Goal: Information Seeking & Learning: Compare options

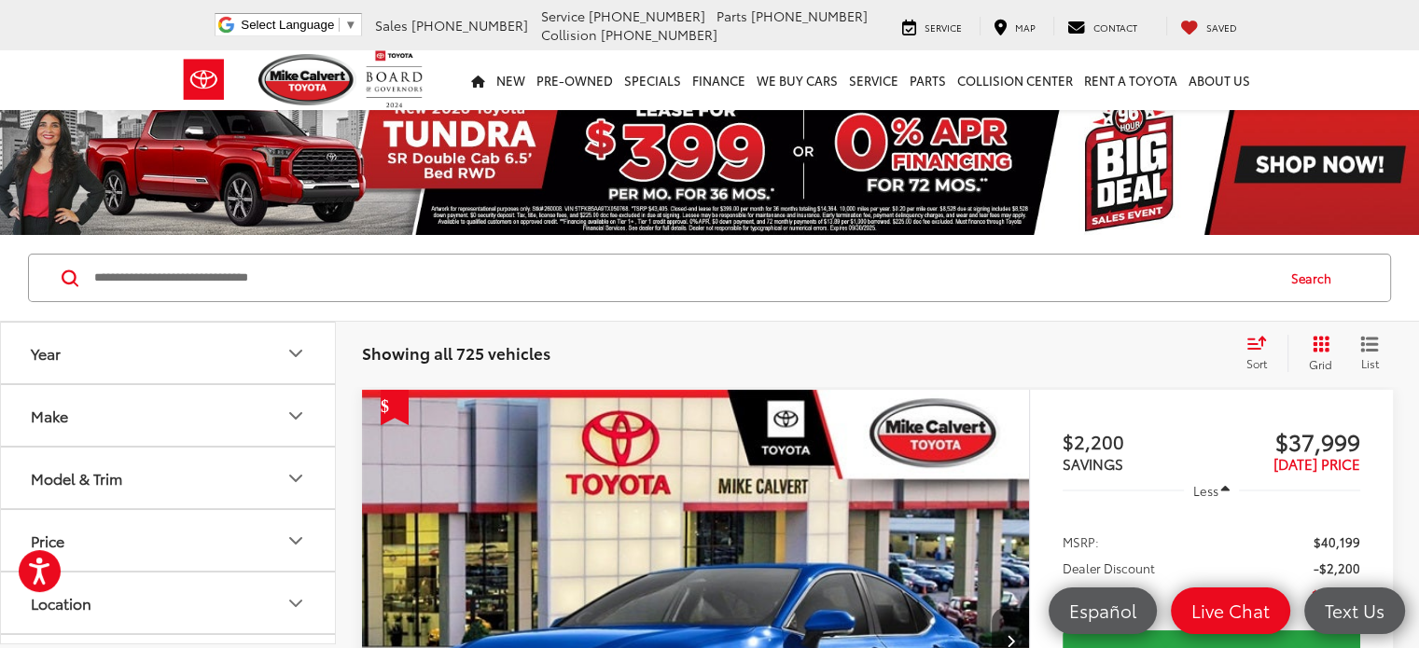
click at [299, 467] on icon "Model & Trim" at bounding box center [296, 478] width 22 height 22
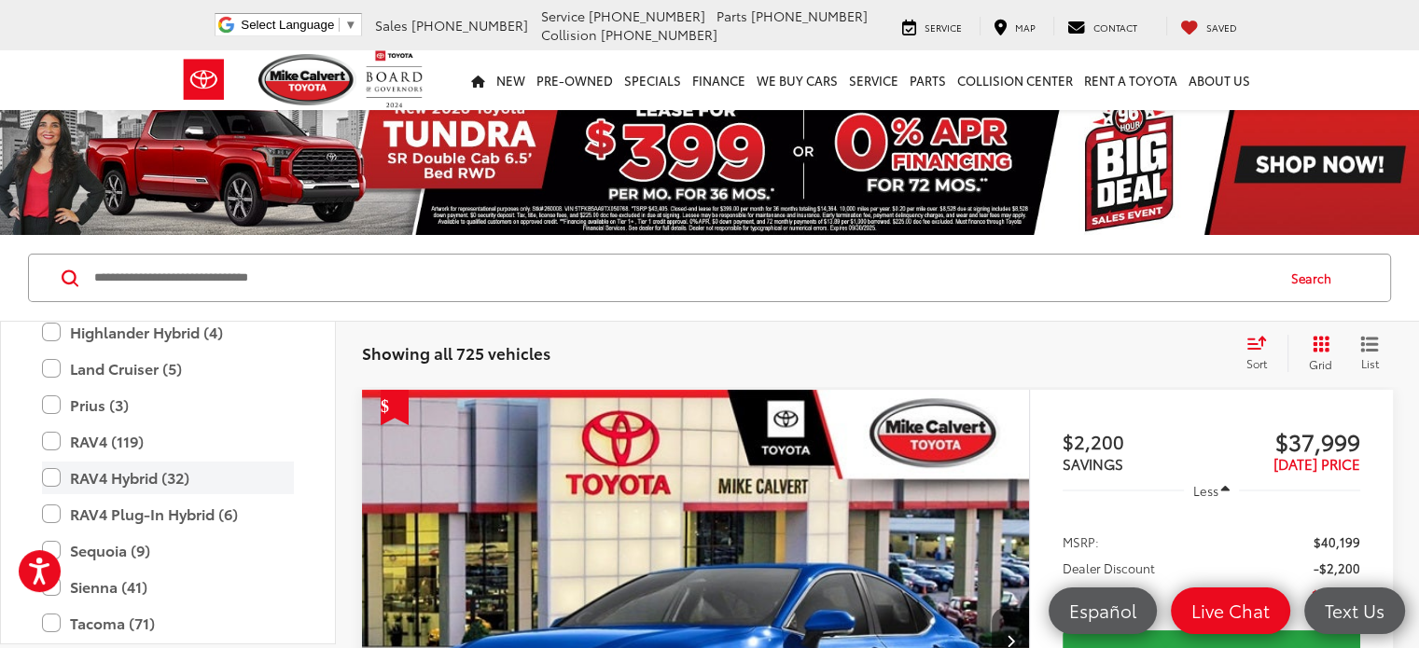
scroll to position [828, 0]
click at [57, 469] on label "RAV4 Hybrid (32)" at bounding box center [168, 476] width 252 height 33
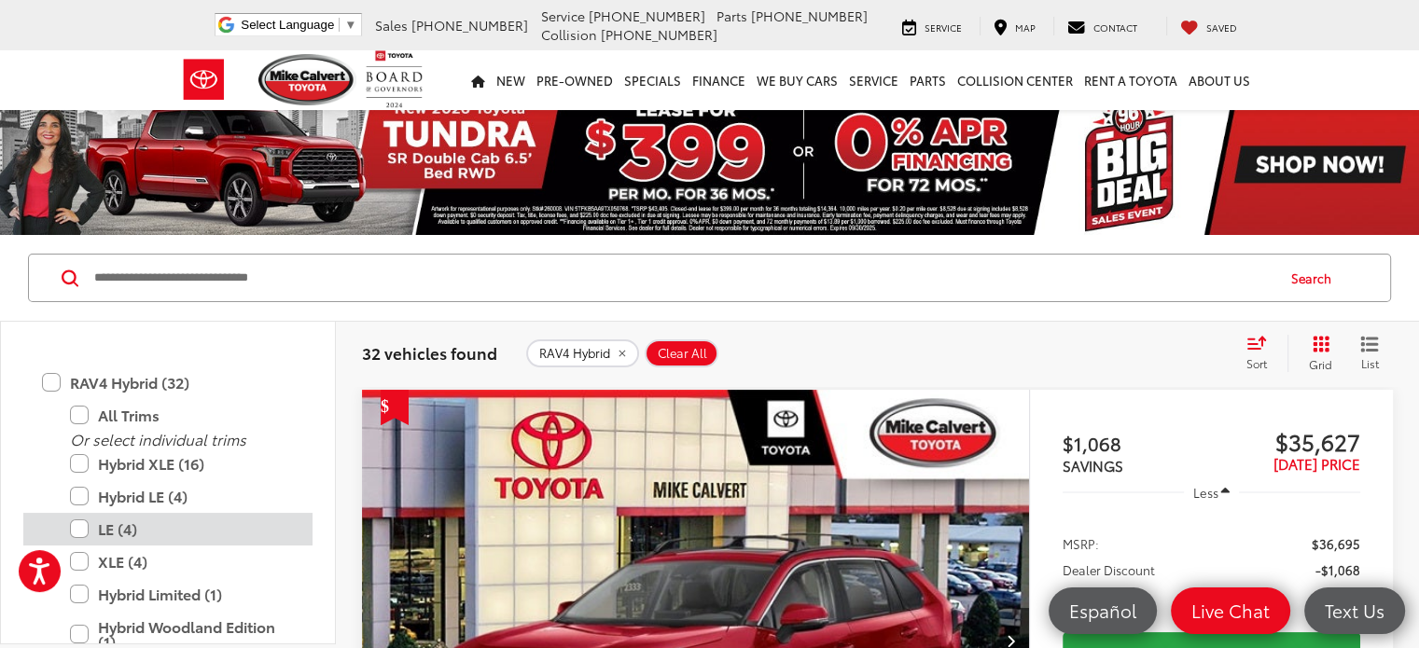
scroll to position [1015, 0]
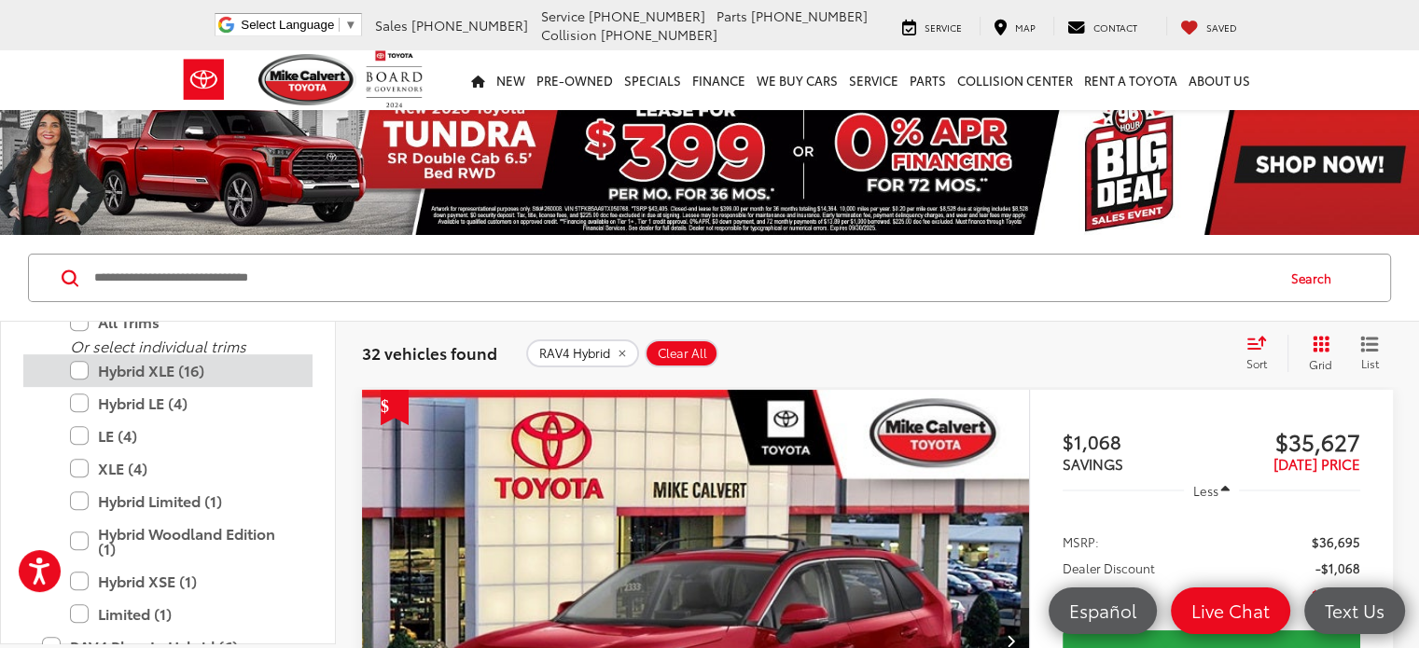
click at [81, 367] on label "Hybrid XLE (16)" at bounding box center [182, 370] width 224 height 33
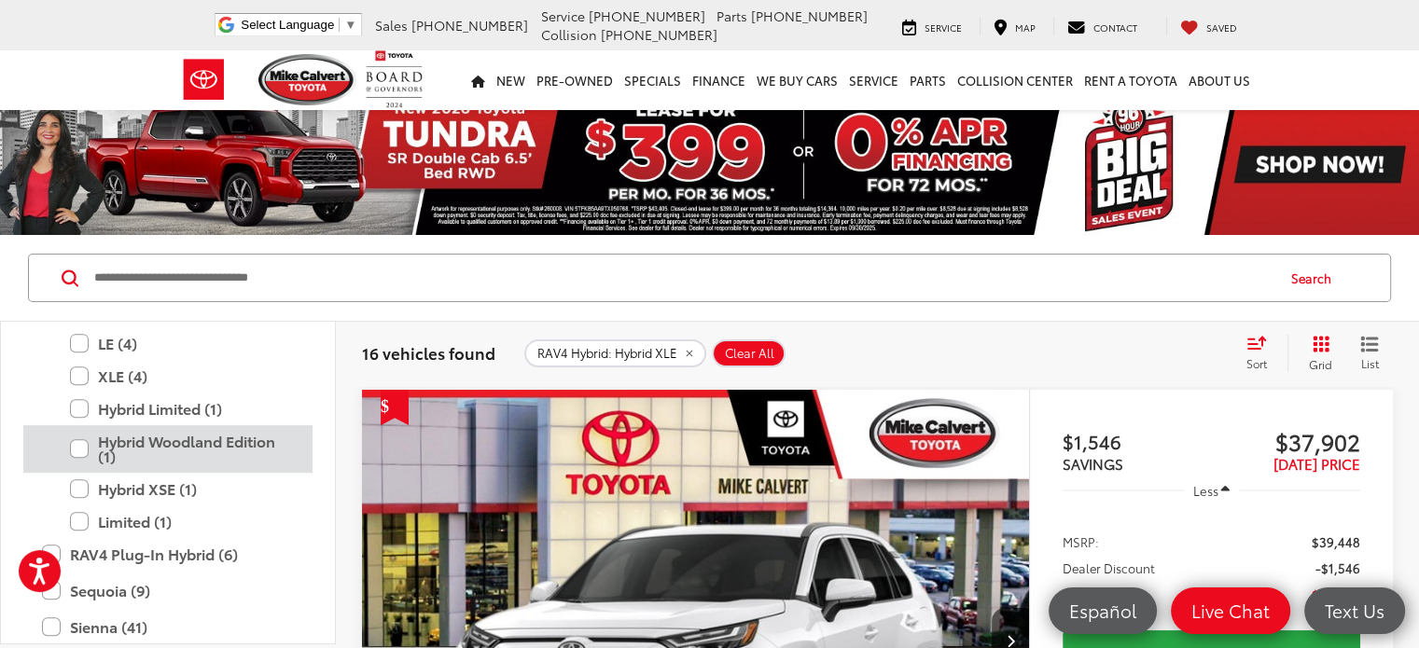
scroll to position [1108, 0]
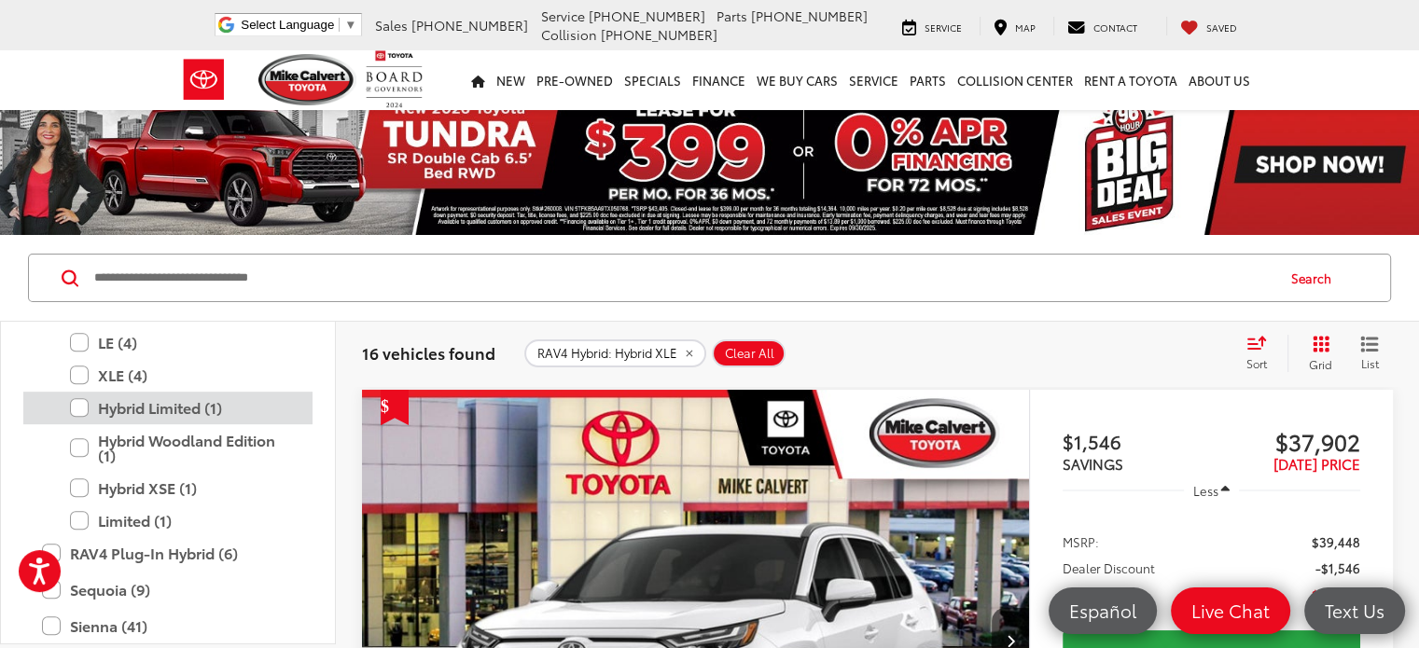
click at [85, 409] on label "Hybrid Limited (1)" at bounding box center [182, 408] width 224 height 33
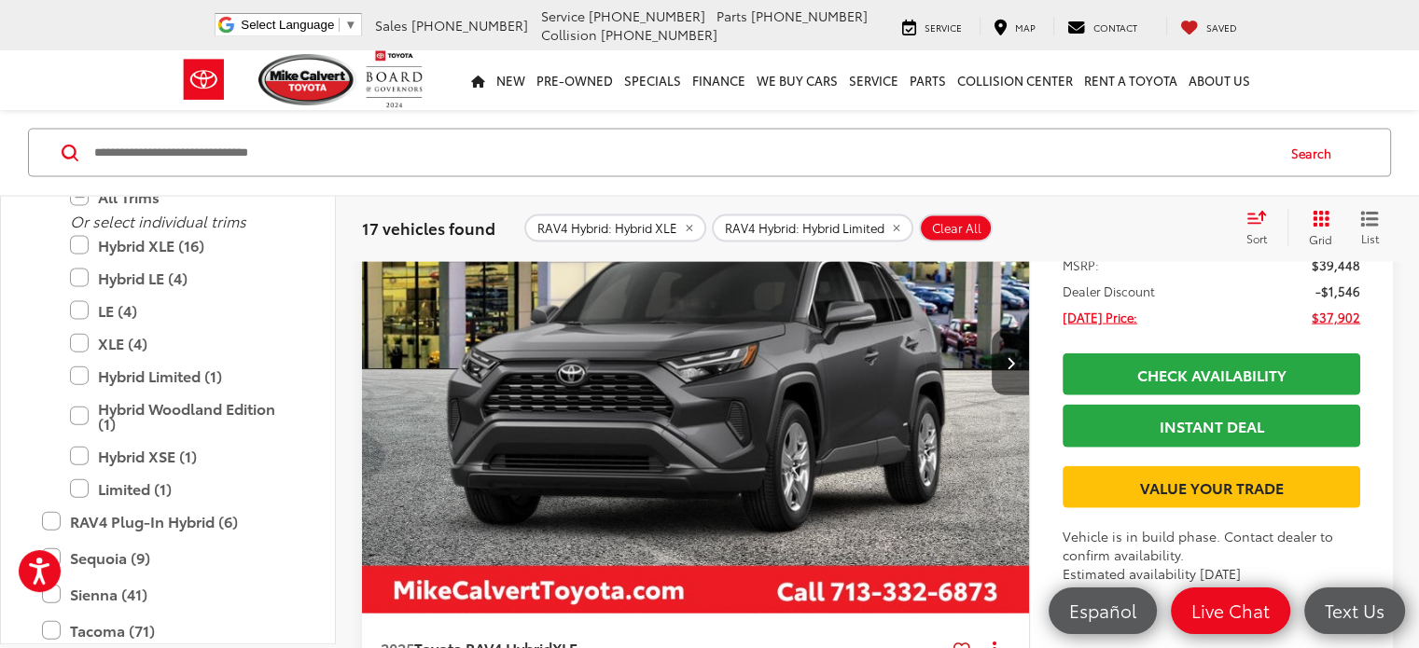
scroll to position [4104, 0]
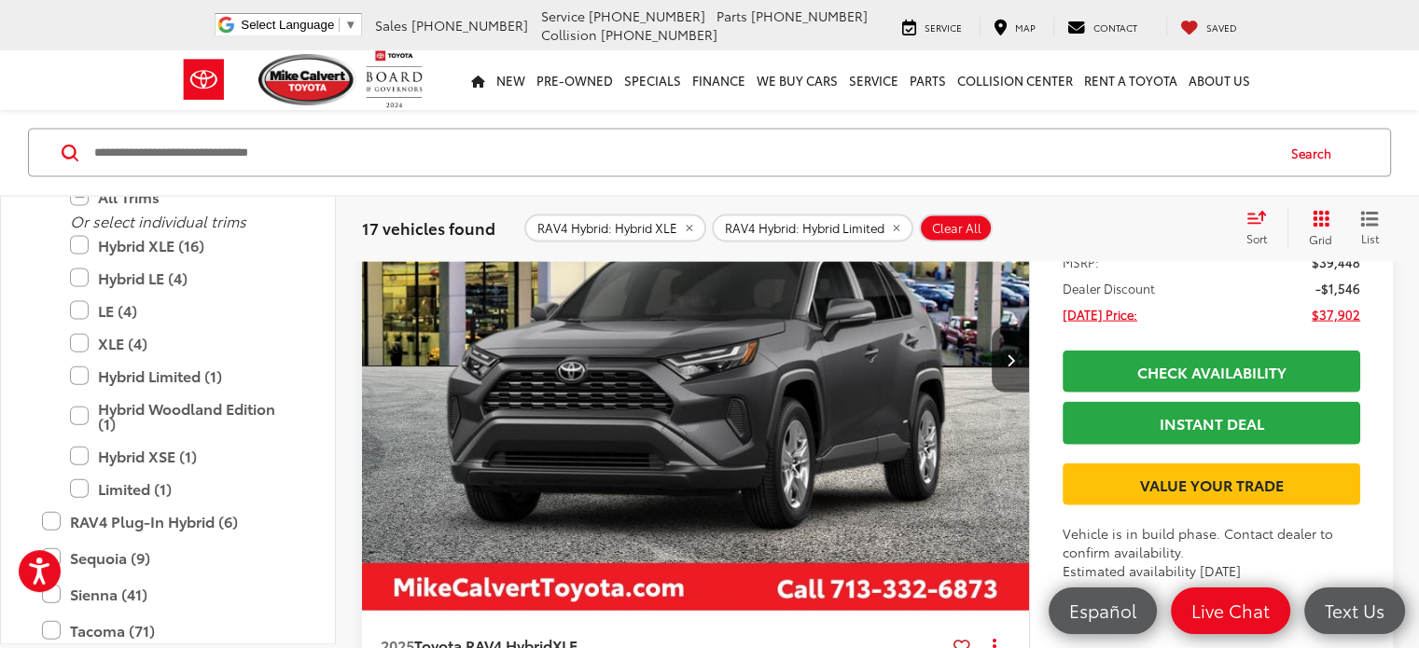
click at [628, 306] on img "2025 Toyota RAV4 Hybrid Hybrid XLE 0" at bounding box center [696, 361] width 670 height 502
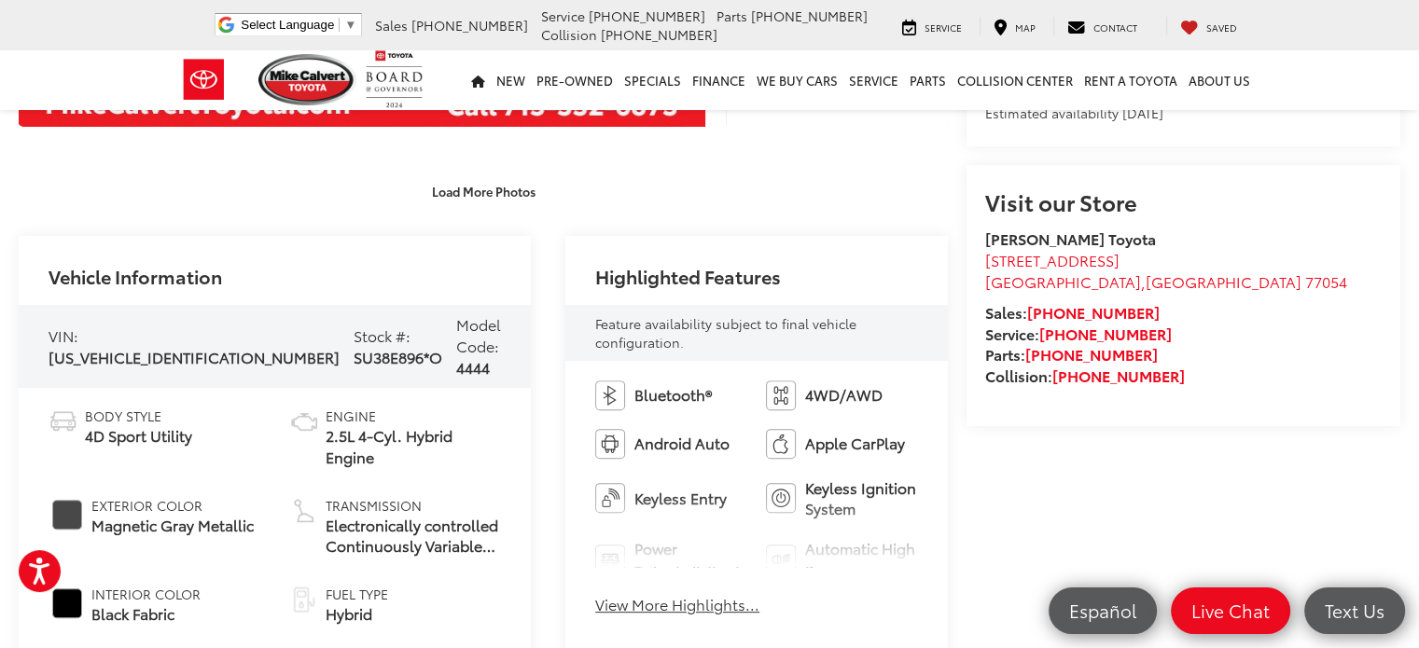
scroll to position [560, 0]
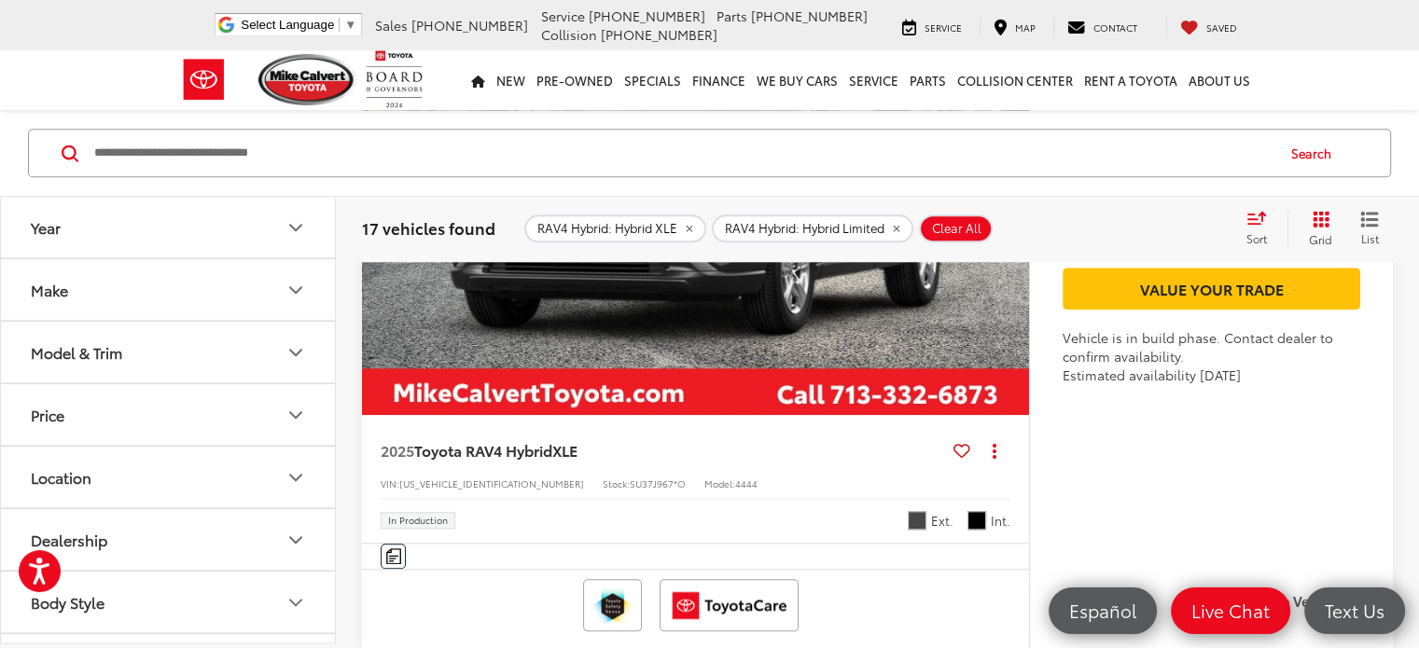
scroll to position [8893, 0]
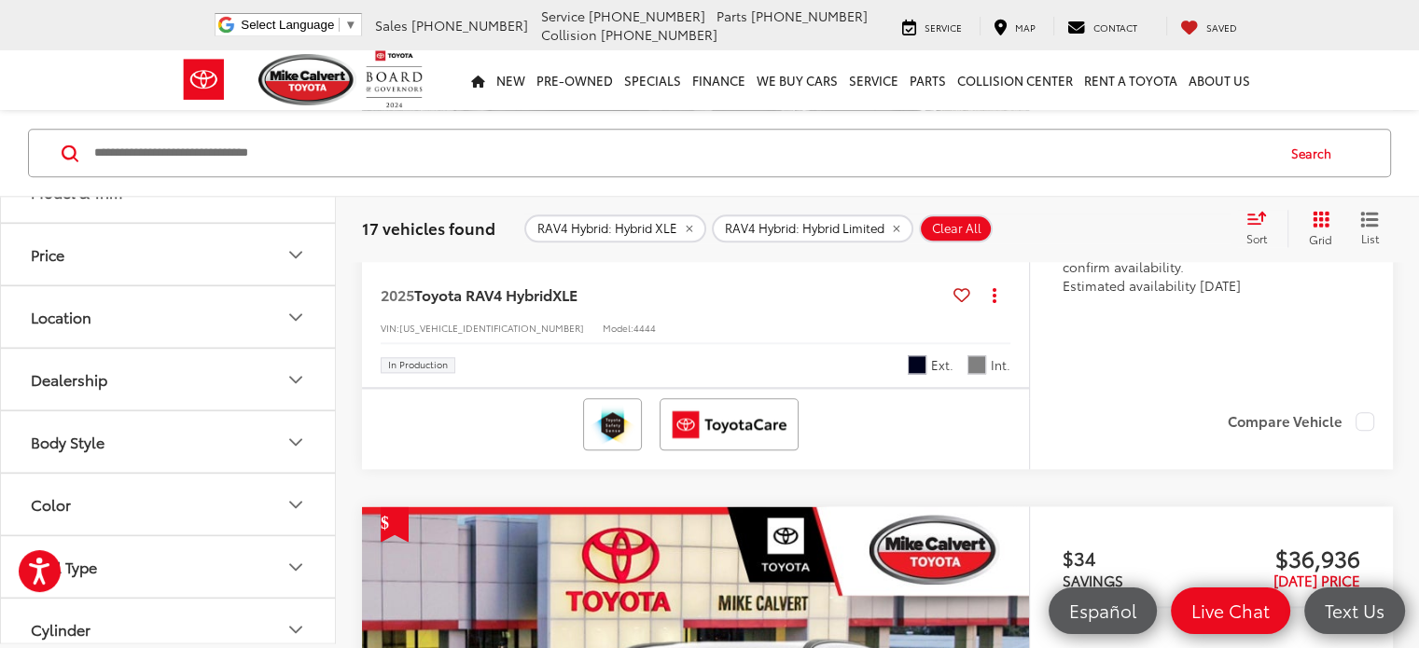
scroll to position [187, 0]
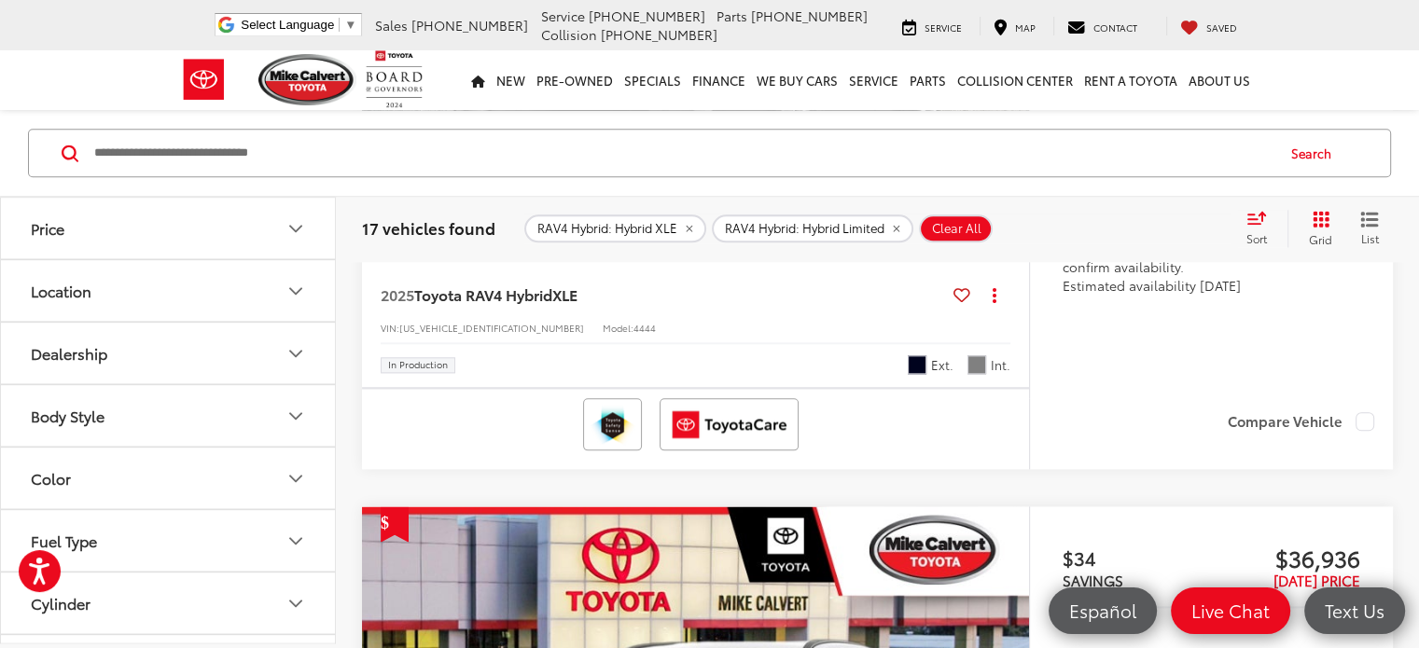
click at [295, 462] on button "Color" at bounding box center [169, 478] width 336 height 61
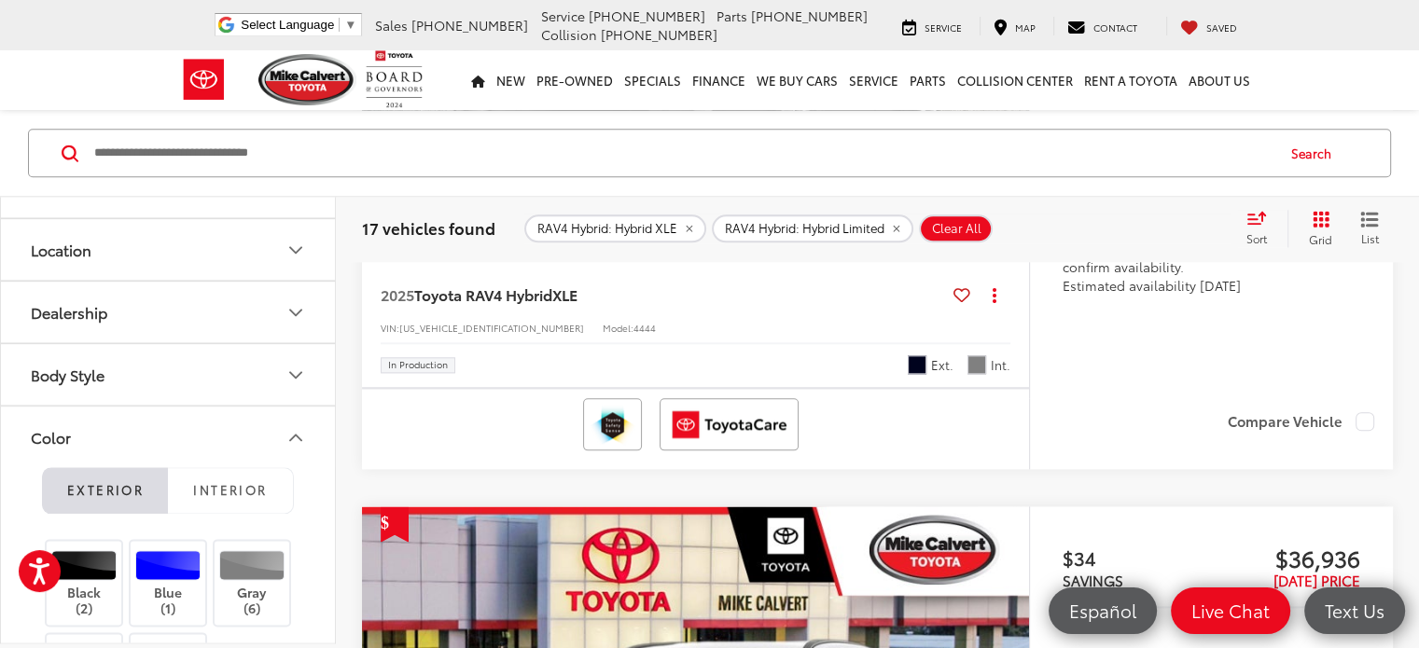
scroll to position [373, 0]
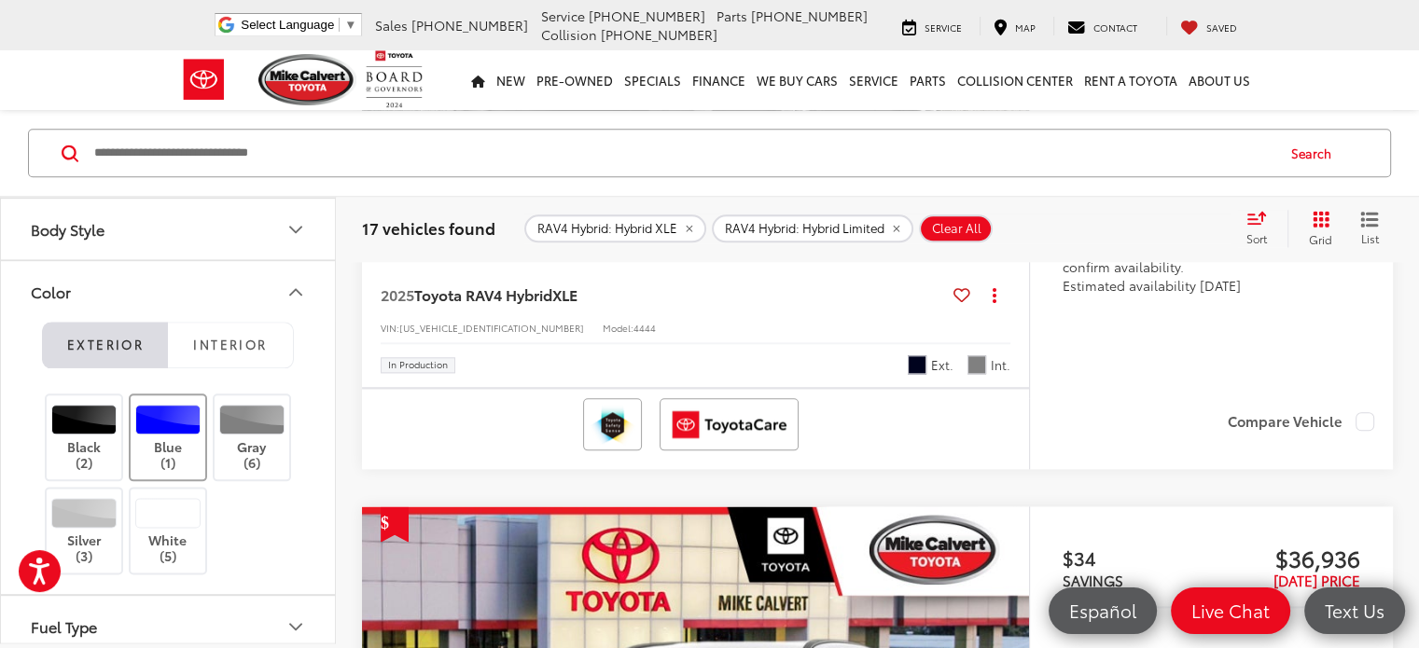
click at [171, 417] on div at bounding box center [168, 420] width 66 height 30
